Goal: Transaction & Acquisition: Purchase product/service

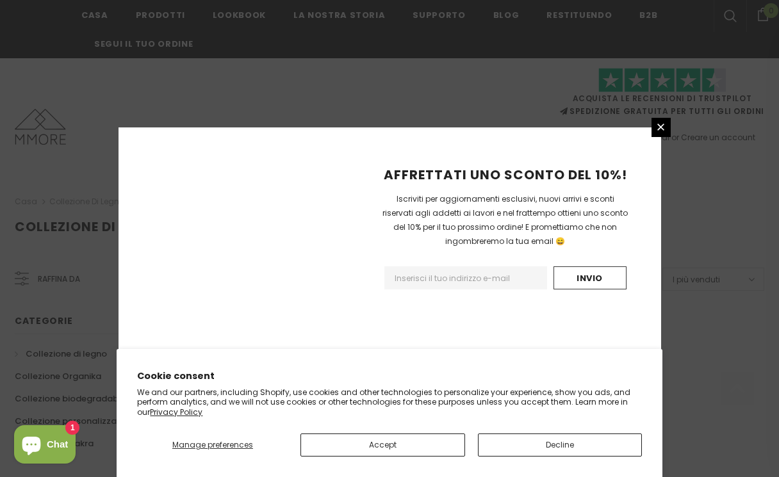
scroll to position [862, 0]
